Goal: Information Seeking & Learning: Learn about a topic

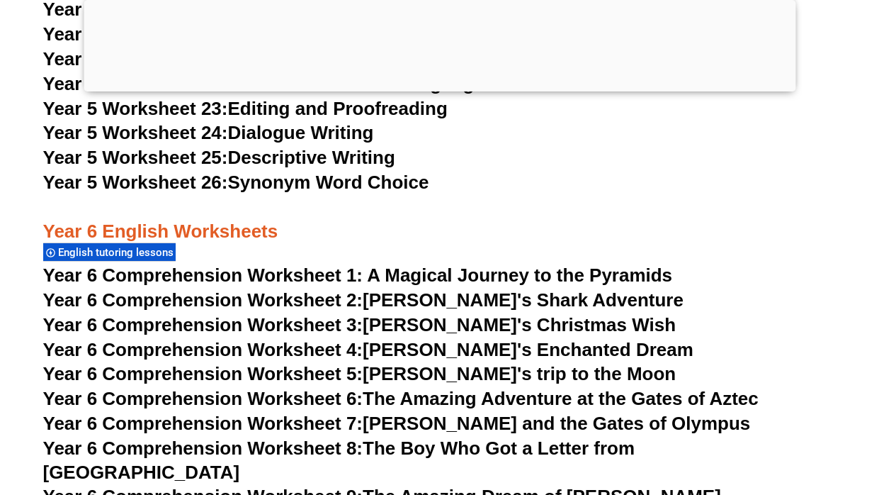
scroll to position [7877, 0]
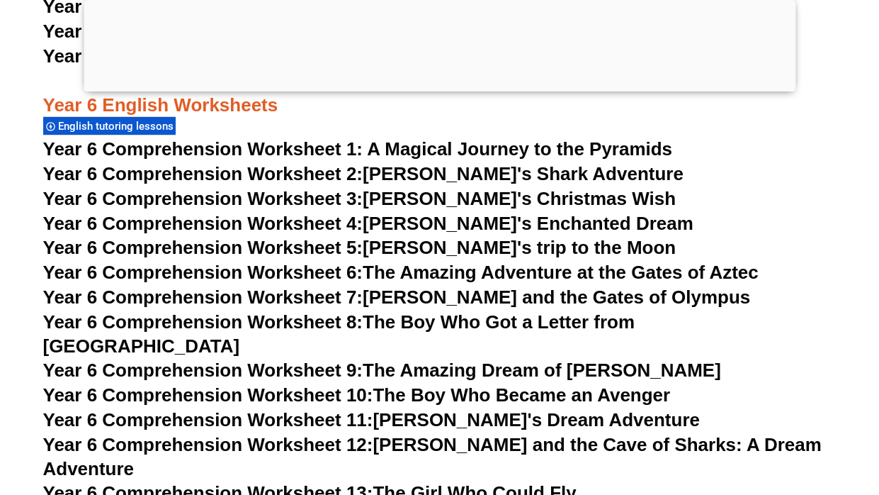
click at [437, 252] on link "Year 6 Comprehension Worksheet 5: [PERSON_NAME]'s trip to the Moon" at bounding box center [359, 247] width 633 height 21
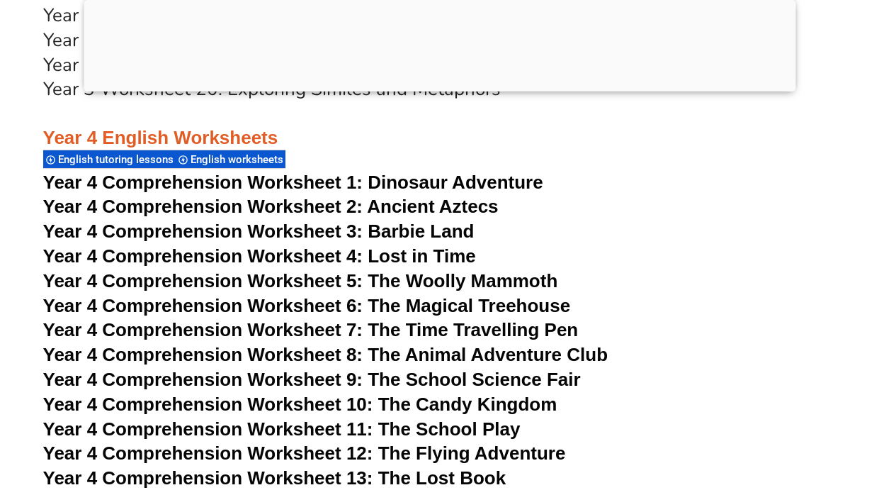
scroll to position [5772, 0]
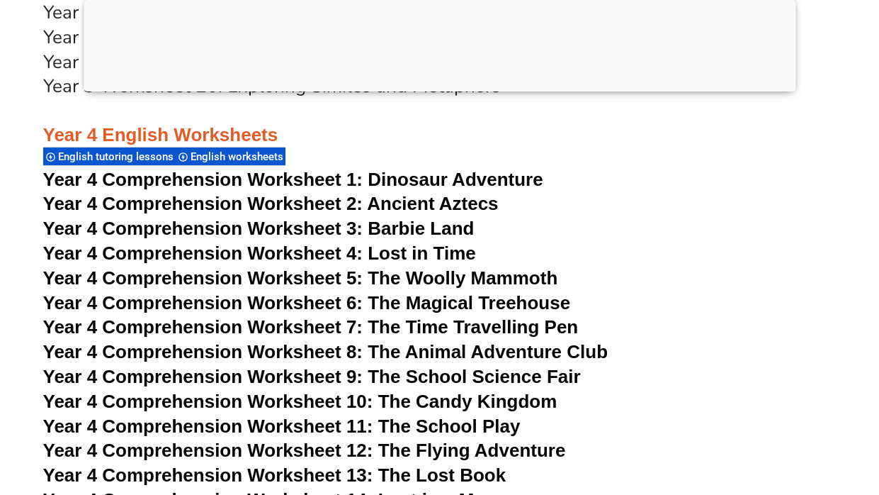
click at [428, 327] on span "Year 4 Comprehension Worksheet 7: The Time Travelling Pen" at bounding box center [311, 326] width 536 height 21
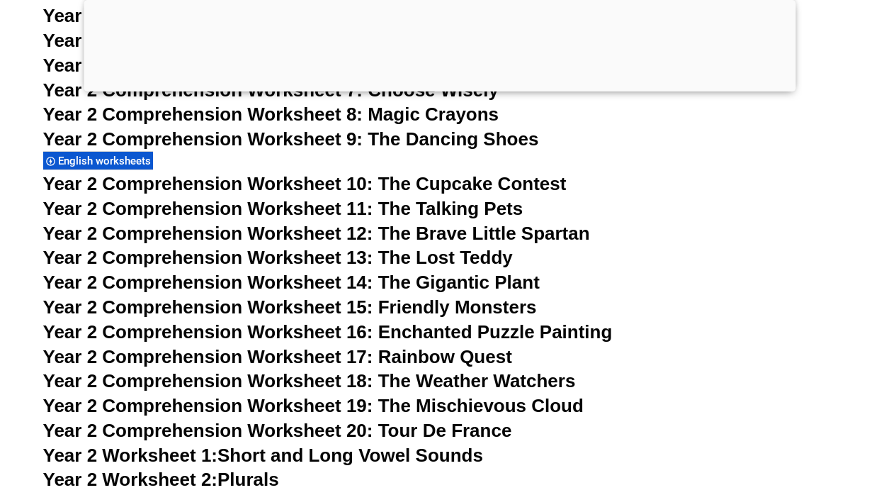
scroll to position [3609, 0]
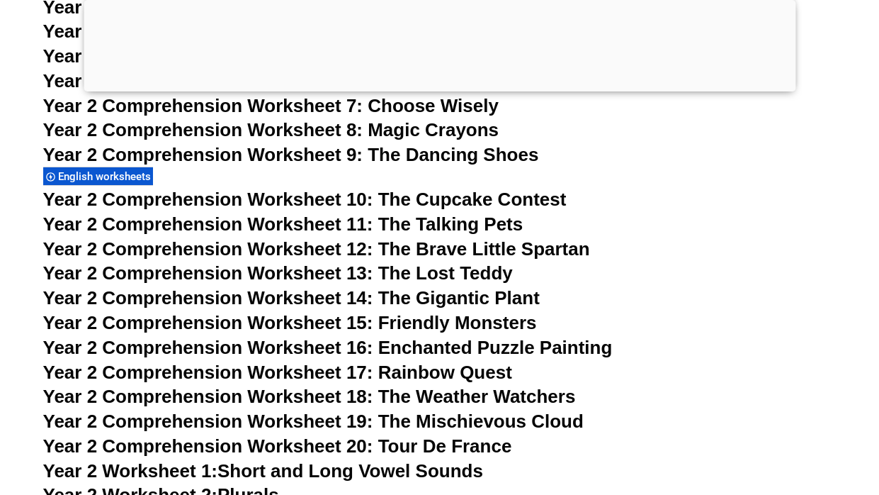
click at [432, 276] on span "Year 2 Comprehension Worksheet 13: The Lost Teddy" at bounding box center [278, 272] width 470 height 21
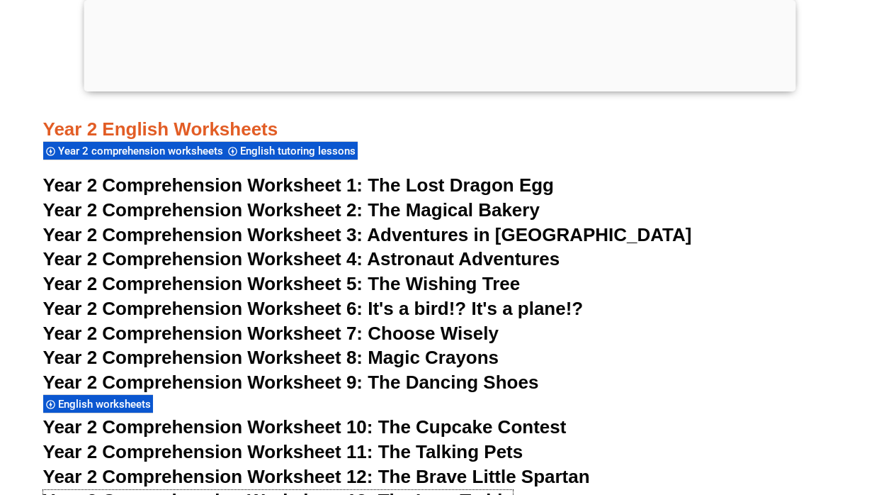
scroll to position [3299, 0]
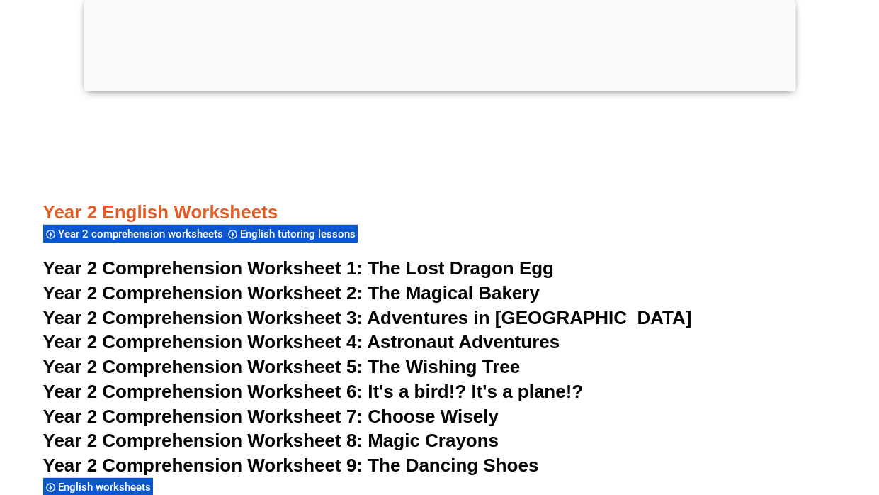
click at [388, 322] on span "Adventures in [GEOGRAPHIC_DATA]" at bounding box center [529, 317] width 324 height 21
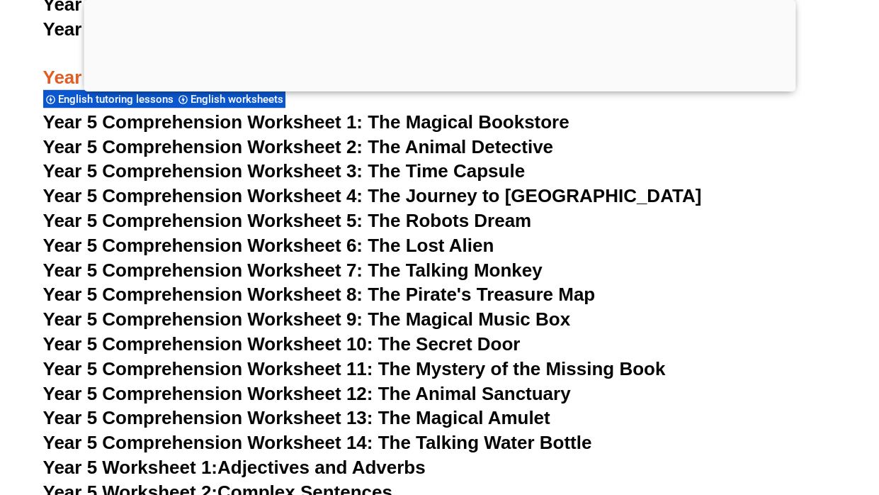
scroll to position [6894, 0]
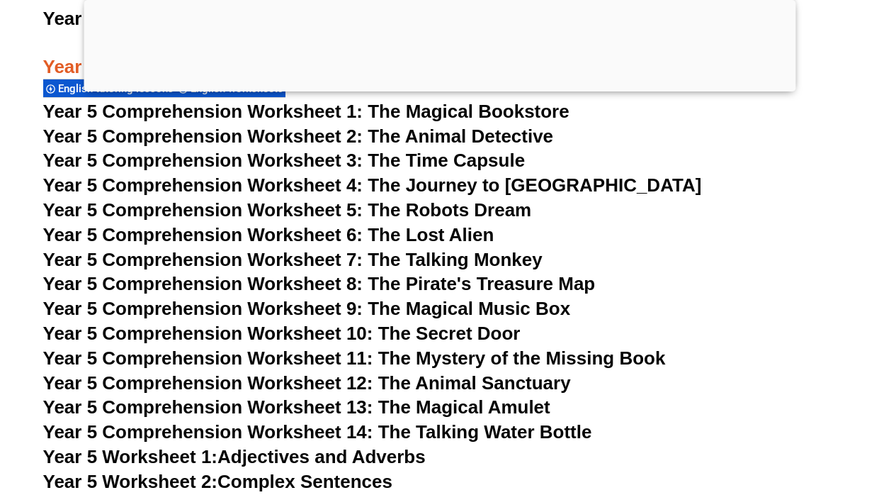
click at [435, 339] on span "Year 5 Comprehension Worksheet 10: The Secret Door" at bounding box center [282, 332] width 478 height 21
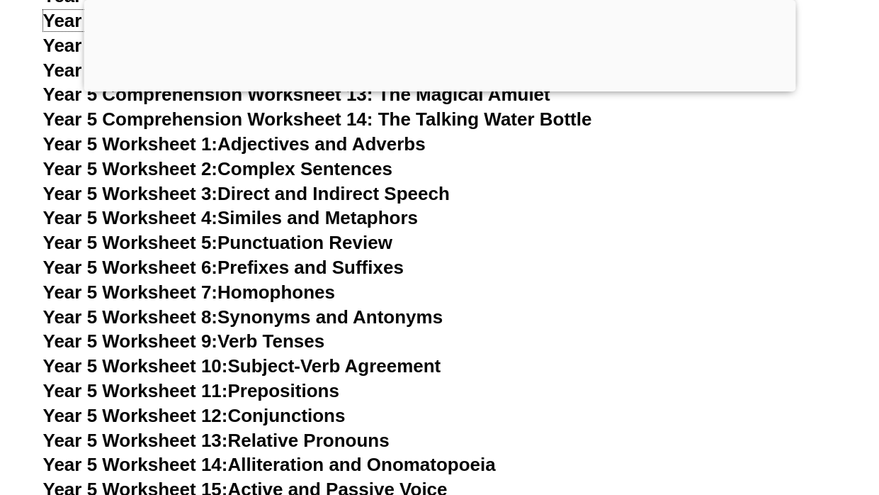
scroll to position [7207, 0]
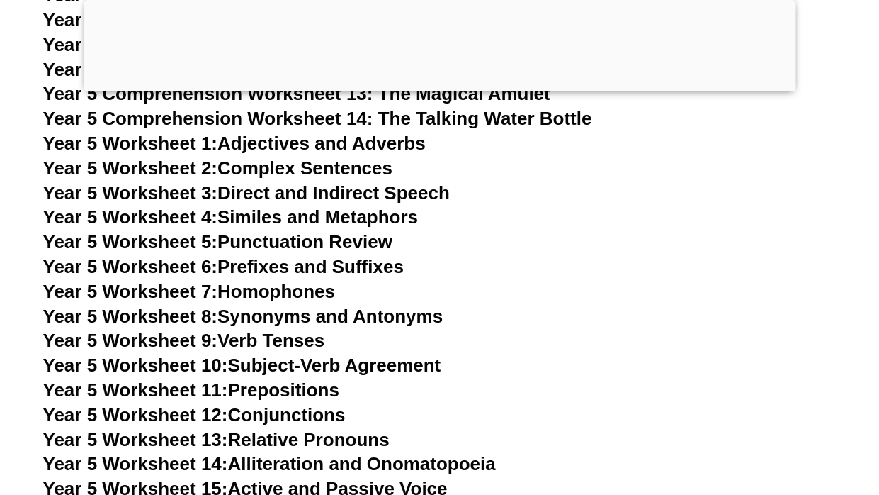
click at [358, 321] on link "Year 5 Worksheet 8: Synonyms and Antonyms" at bounding box center [243, 315] width 400 height 21
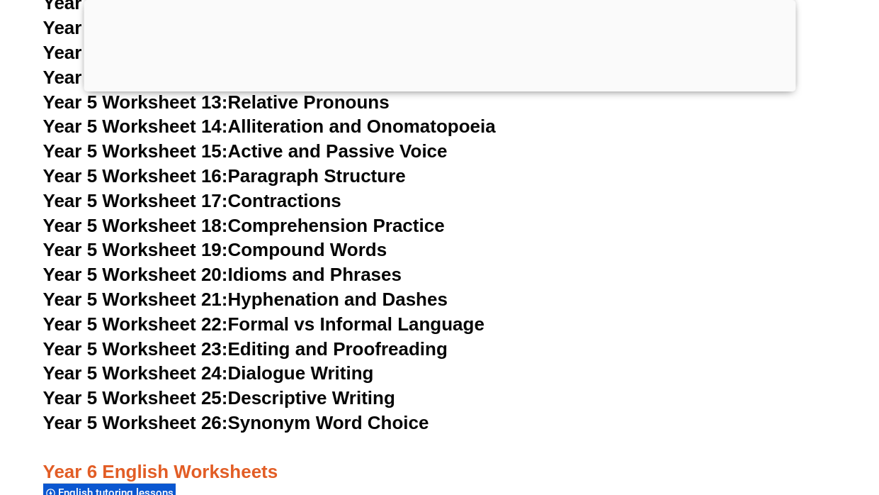
scroll to position [7598, 0]
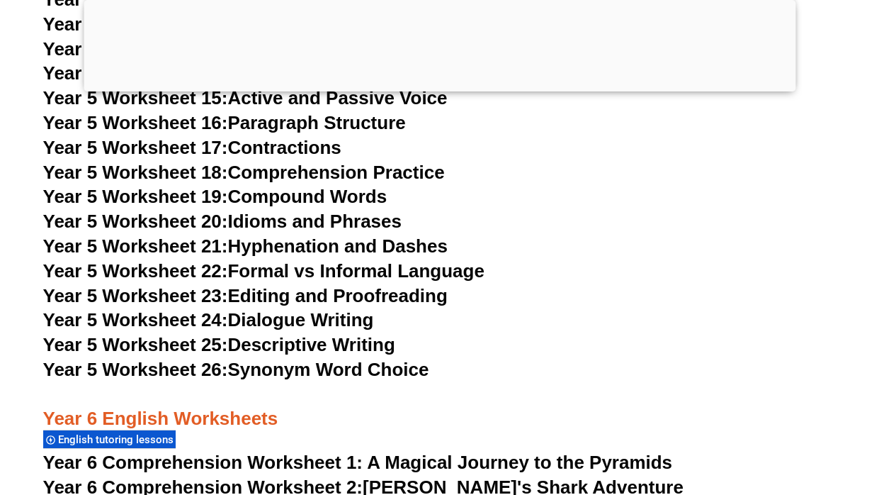
click at [390, 370] on link "Year 5 Worksheet 26: Synonym Word Choice" at bounding box center [236, 368] width 386 height 21
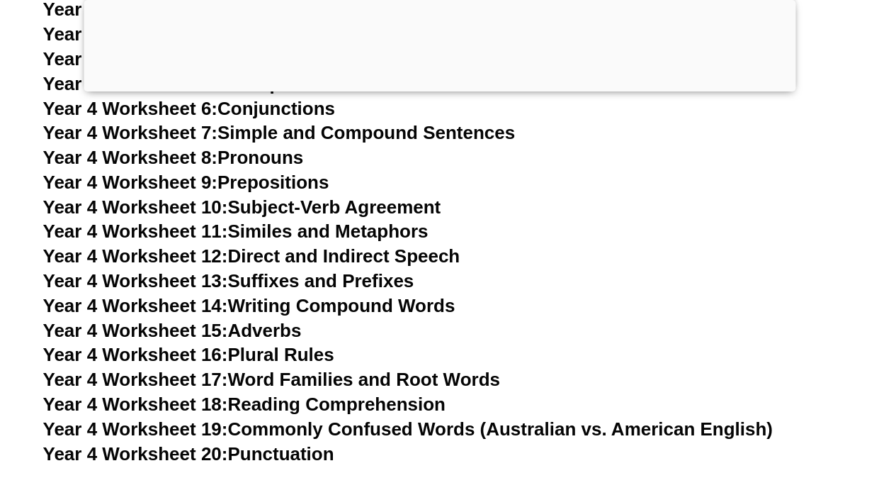
scroll to position [6462, 0]
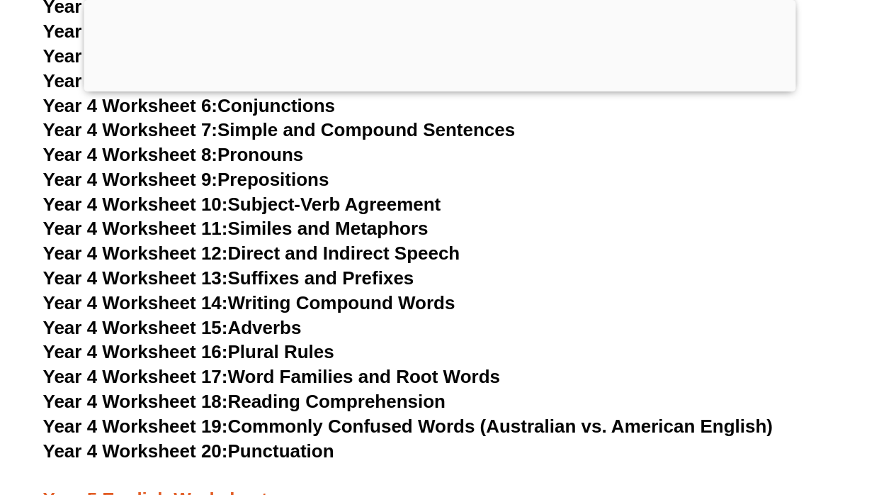
click at [317, 271] on link "Year 4 Worksheet 13: Suffixes and Prefixes" at bounding box center [228, 277] width 371 height 21
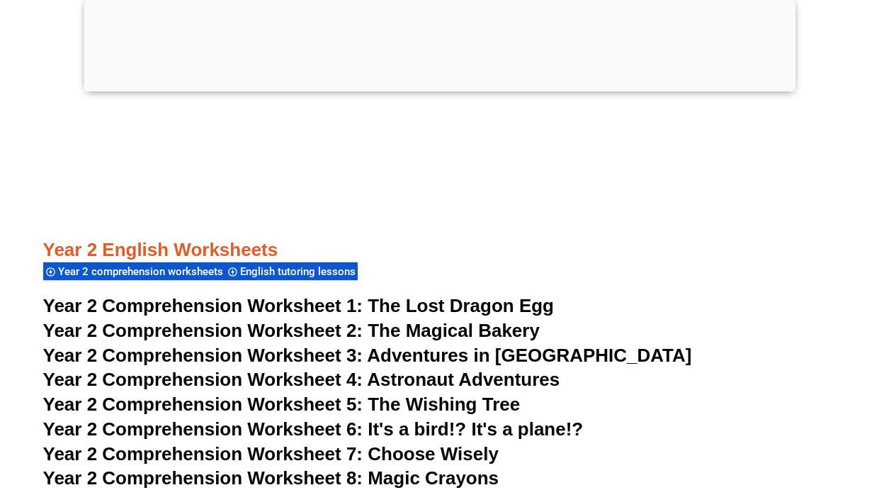
scroll to position [3262, 0]
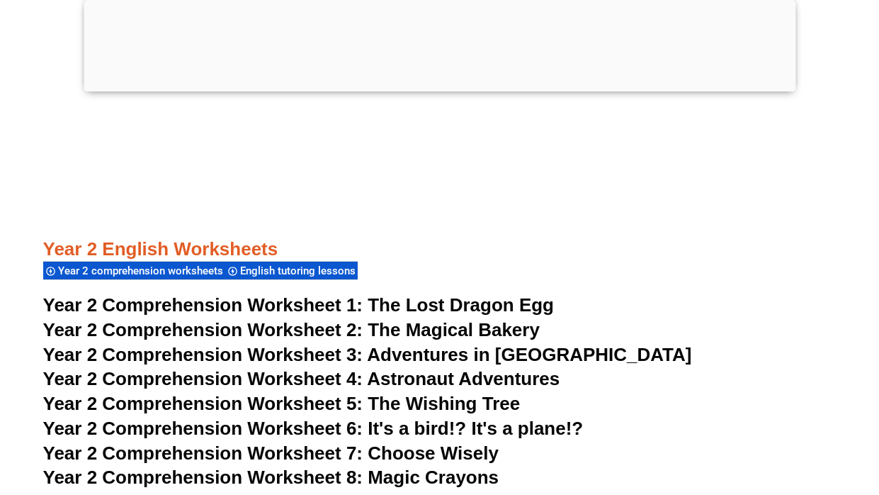
click at [434, 302] on span "The Lost Dragon Egg" at bounding box center [461, 304] width 186 height 21
click at [484, 323] on span "The Magical Bakery" at bounding box center [454, 329] width 172 height 21
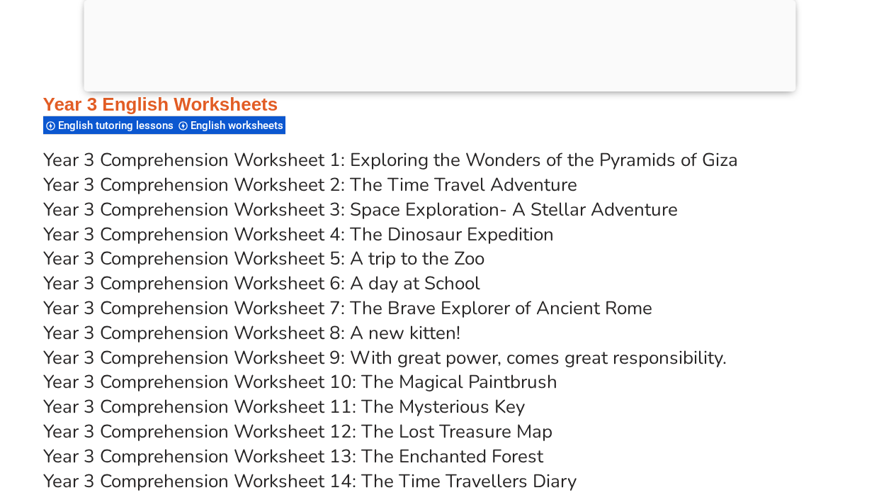
scroll to position [4745, 0]
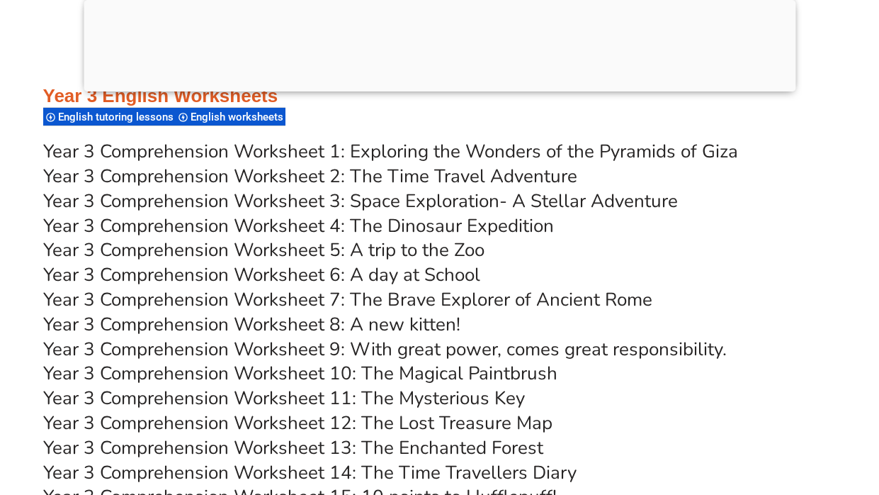
click at [457, 298] on link "Year 3 Comprehension Worksheet 7: The Brave Explorer of Ancient Rome" at bounding box center [347, 299] width 609 height 25
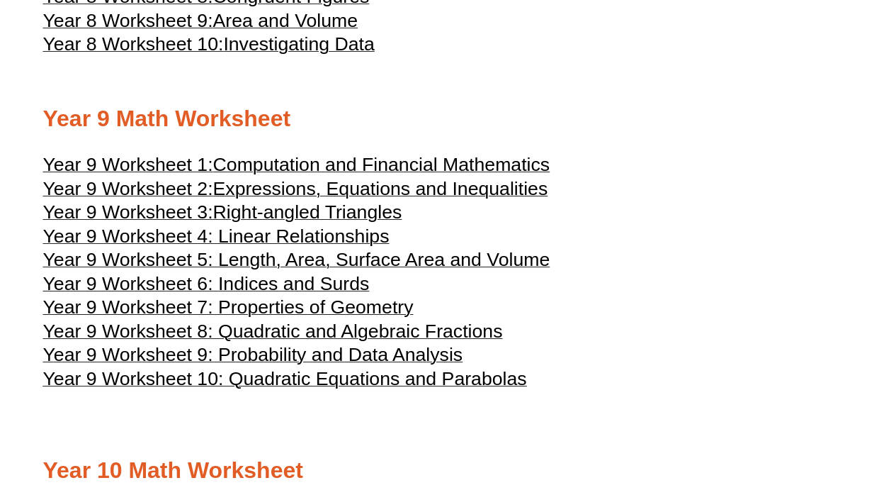
scroll to position [3943, 0]
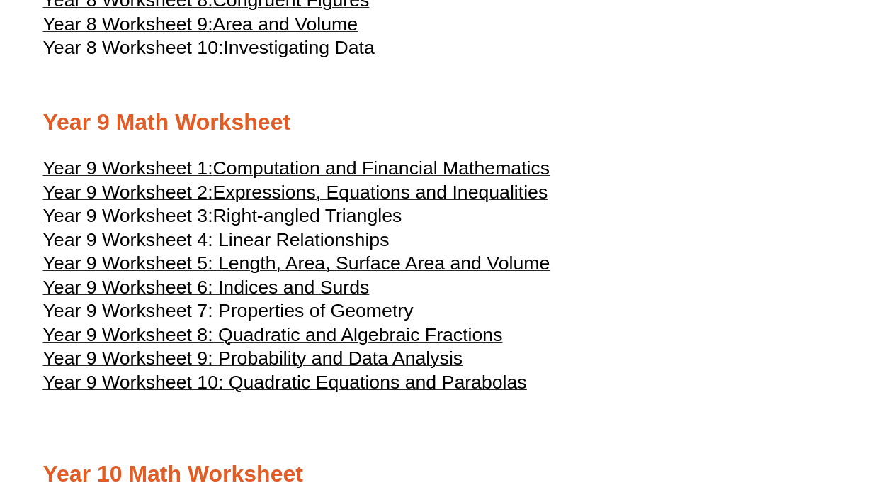
click at [462, 203] on span "Expressions, Equations and Inequalities" at bounding box center [380, 191] width 335 height 21
